Goal: Task Accomplishment & Management: Complete application form

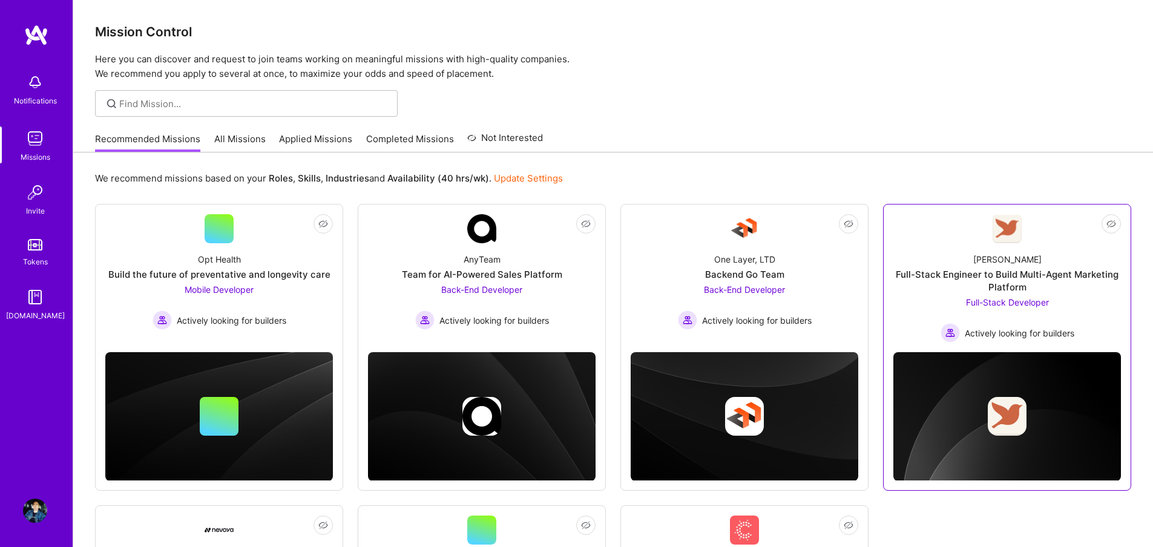
click at [1010, 277] on div "Full-Stack Engineer to Build Multi-Agent Marketing Platform" at bounding box center [1007, 280] width 228 height 25
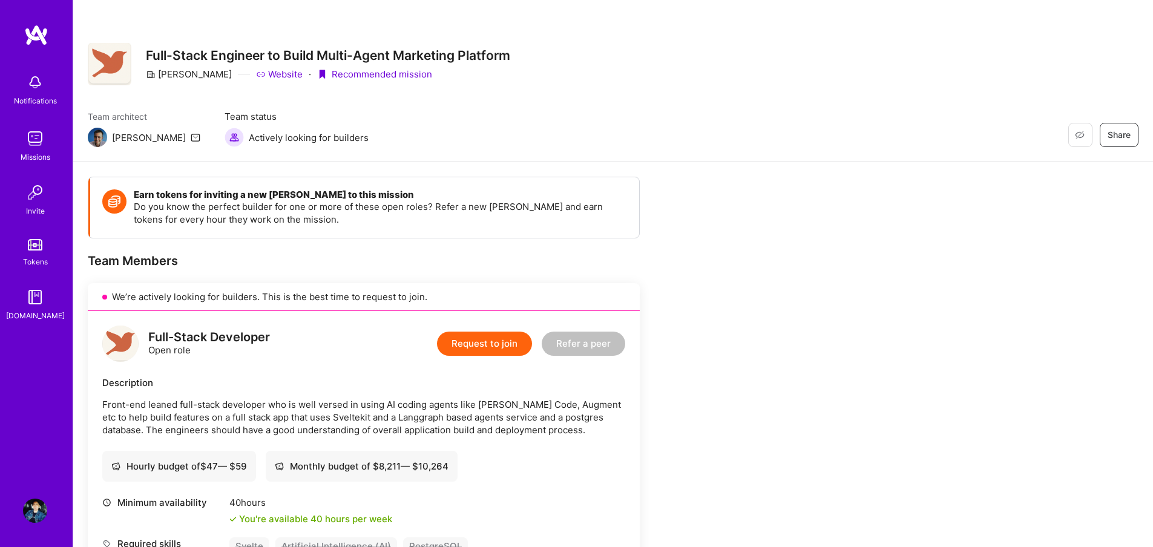
scroll to position [256, 0]
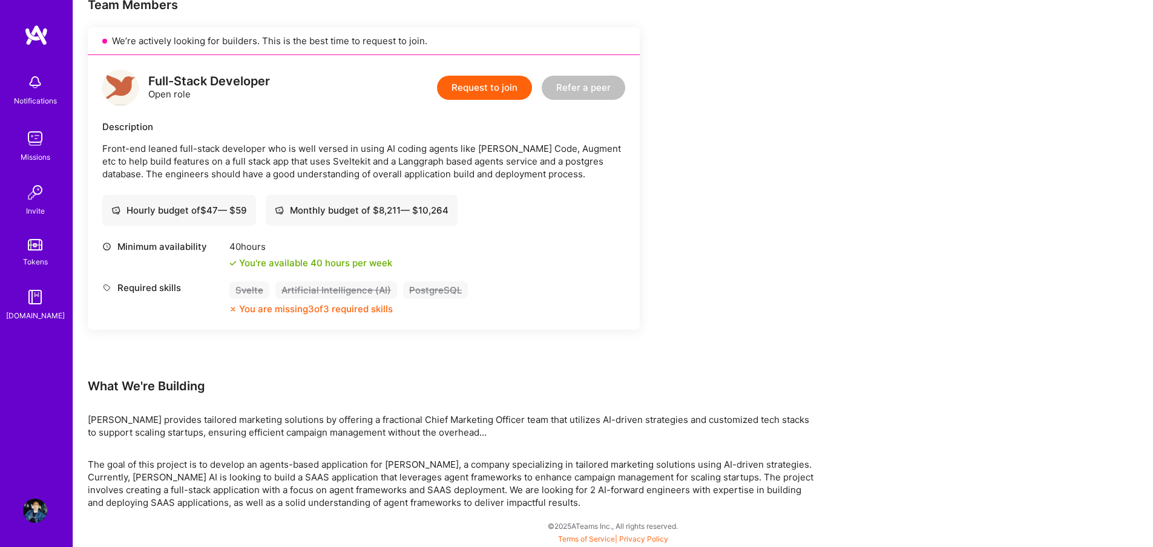
click at [486, 90] on button "Request to join" at bounding box center [484, 88] width 95 height 24
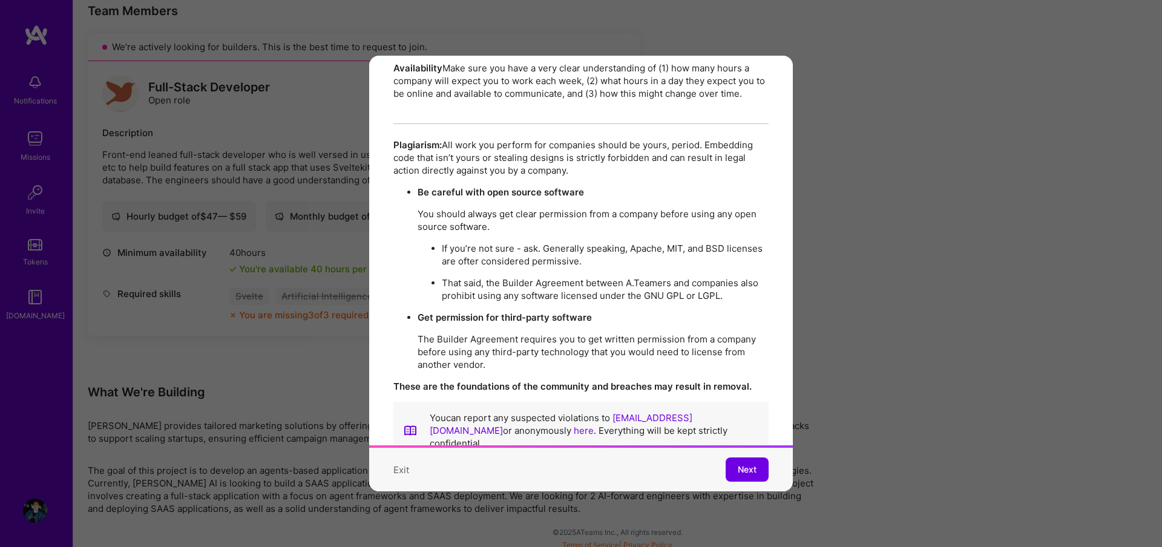
scroll to position [2085, 0]
